Goal: Information Seeking & Learning: Learn about a topic

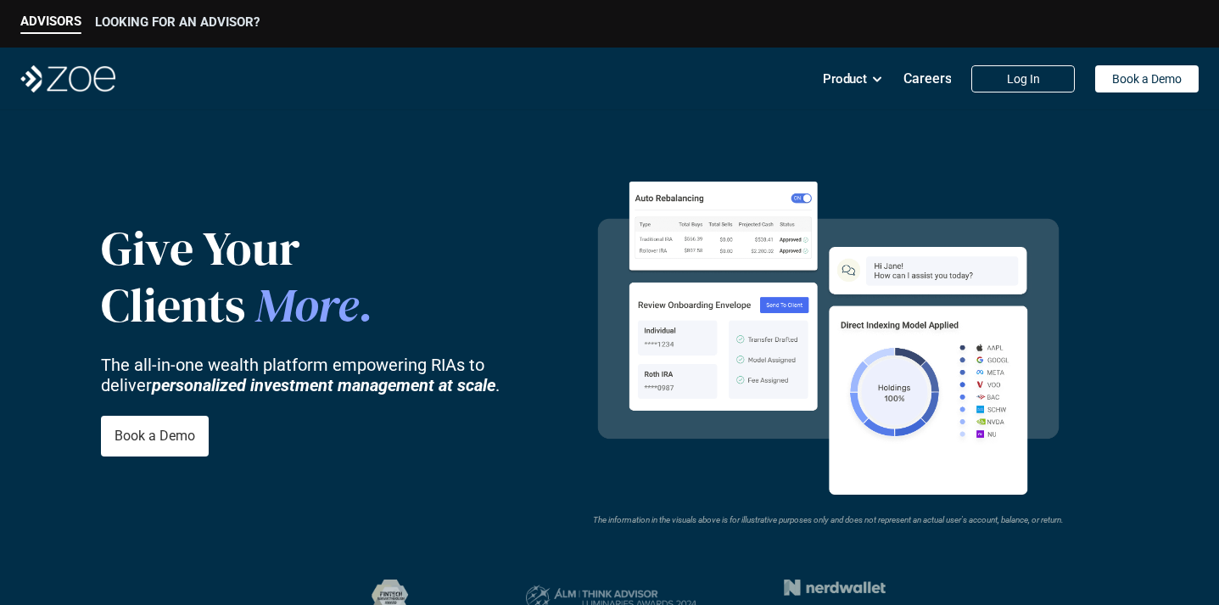
click at [218, 26] on p "LOOKING FOR AN ADVISOR?" at bounding box center [177, 21] width 165 height 15
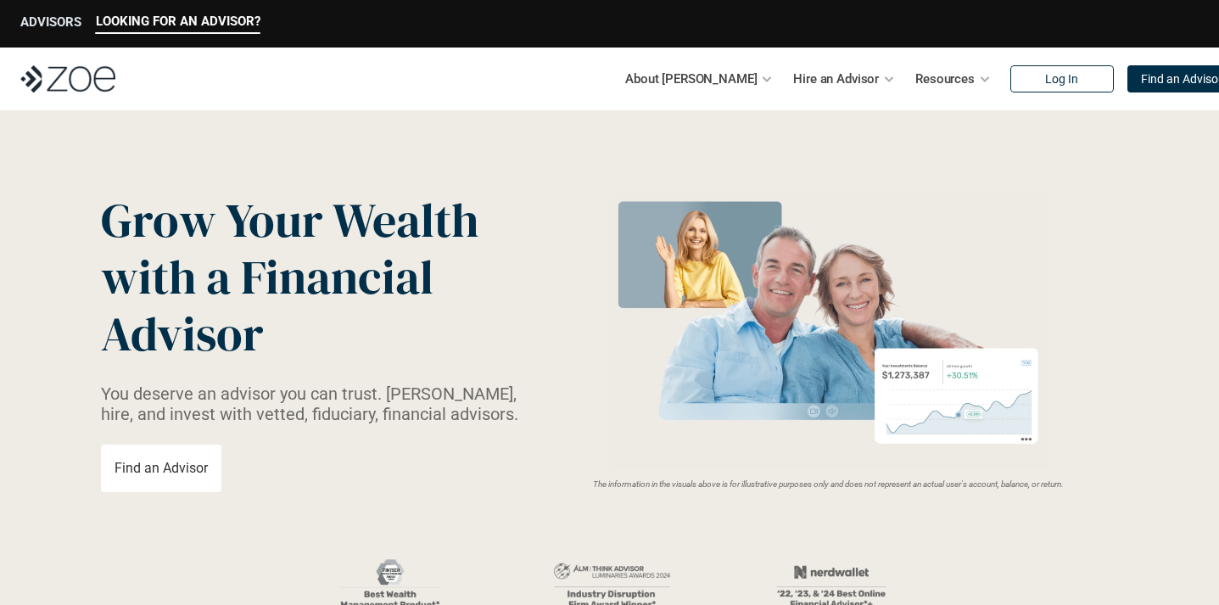
click at [71, 21] on p "ADVISORS" at bounding box center [50, 21] width 61 height 15
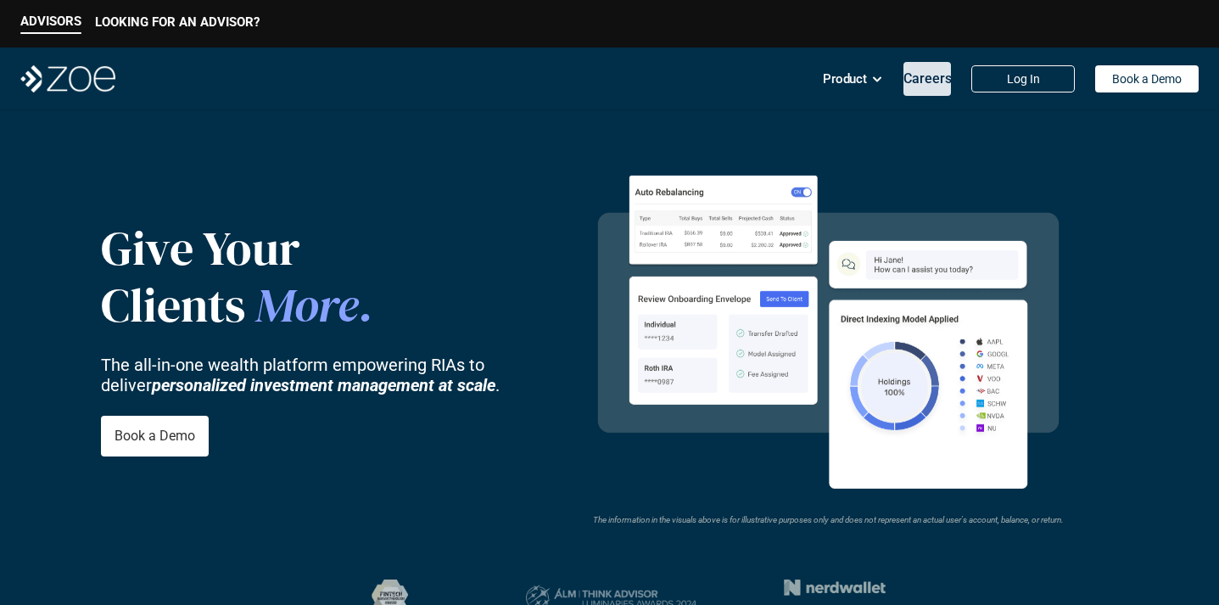
click at [914, 78] on p "Careers" at bounding box center [927, 78] width 48 height 16
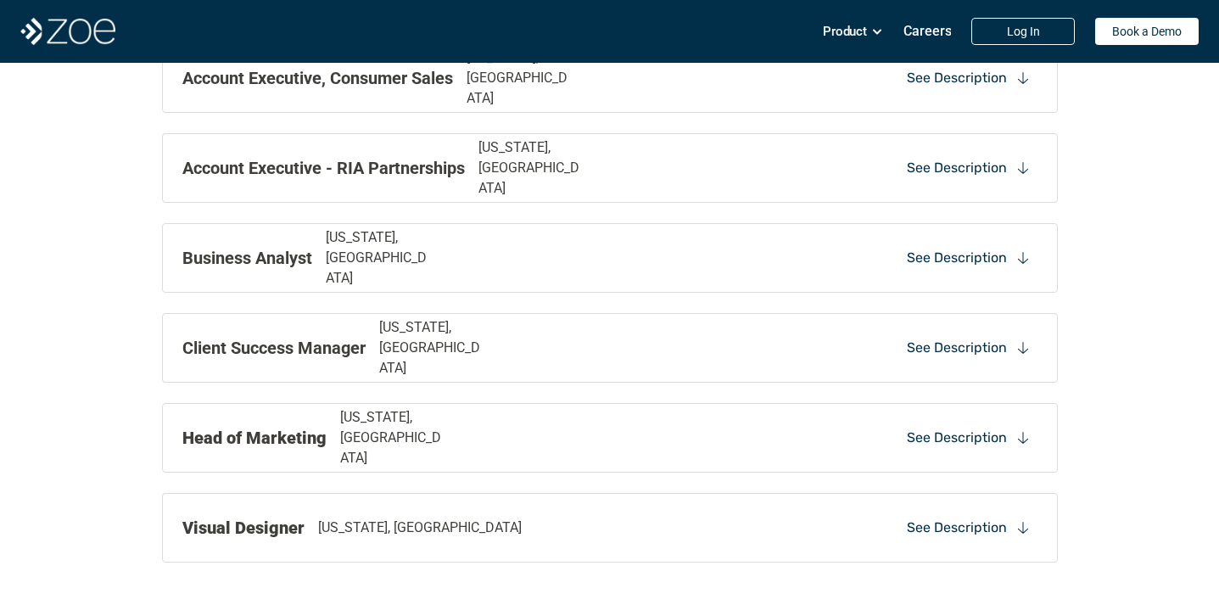
scroll to position [1862, 0]
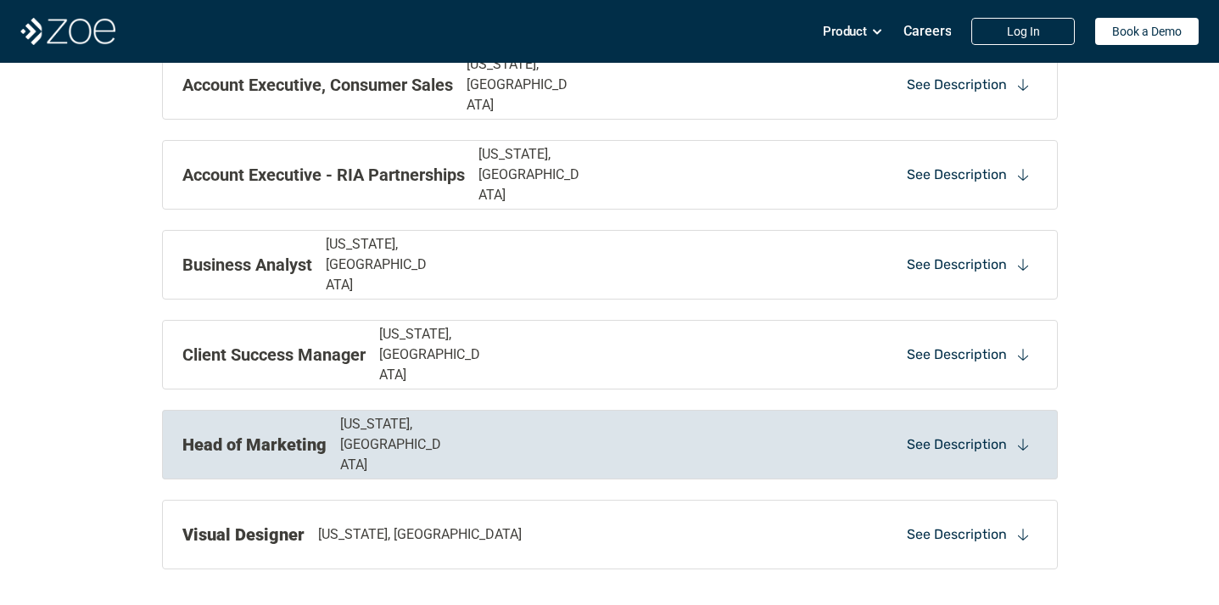
click at [575, 467] on div "Head of Marketing New York, NY See Description" at bounding box center [610, 445] width 896 height 70
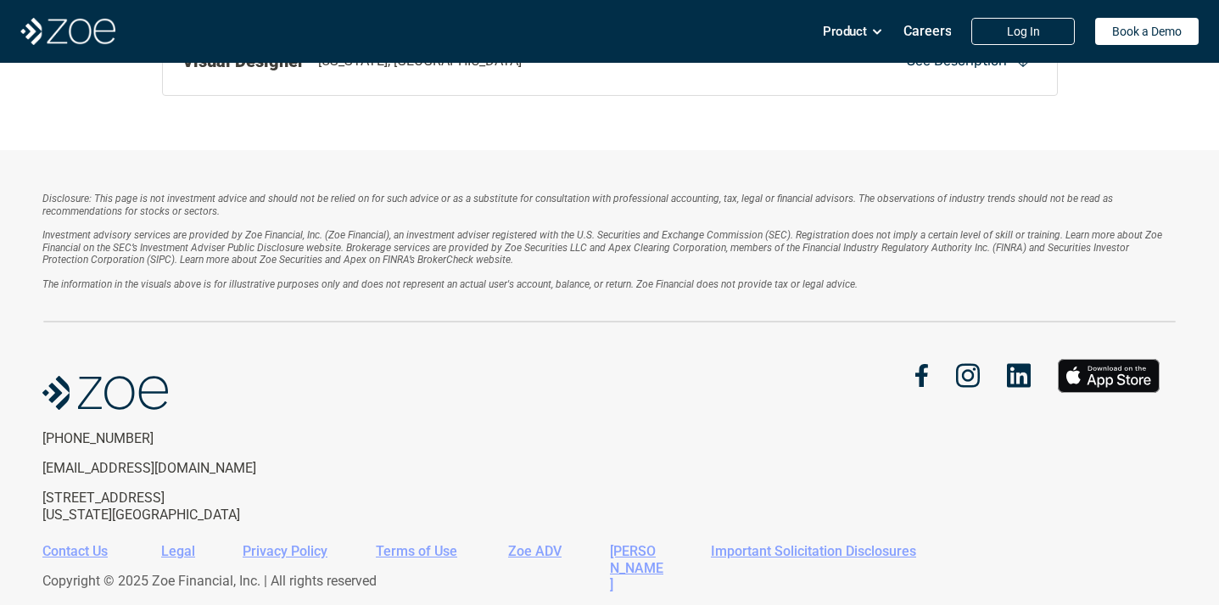
scroll to position [4093, 0]
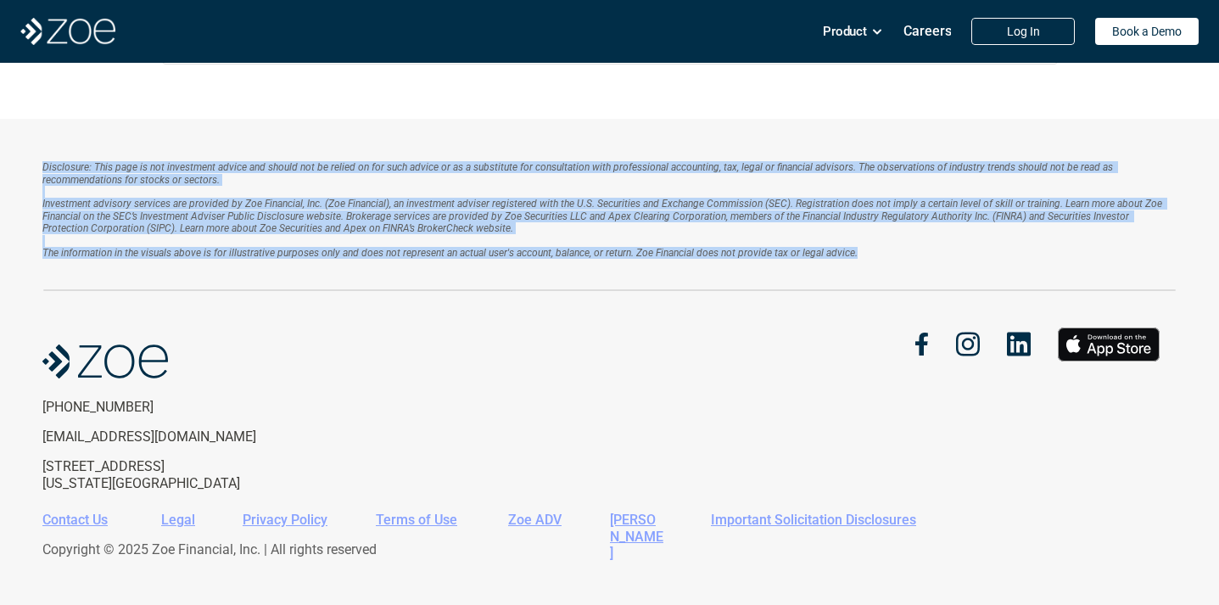
drag, startPoint x: 509, startPoint y: 253, endPoint x: 441, endPoint y: 119, distance: 150.2
click at [441, 119] on div "Disclosure: This page is not investment advice and should not be relied on for …" at bounding box center [609, 372] width 1219 height 506
